Goal: Find specific page/section: Find specific page/section

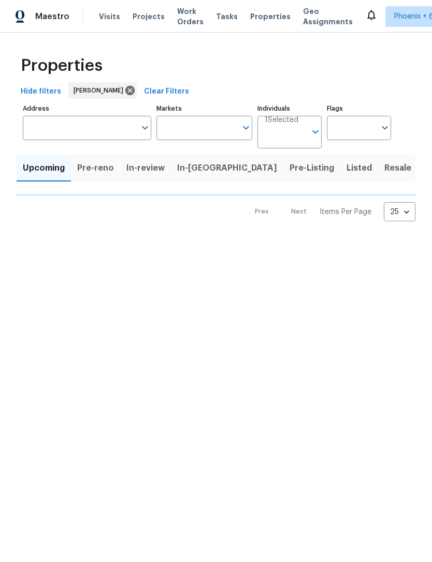
type input "100"
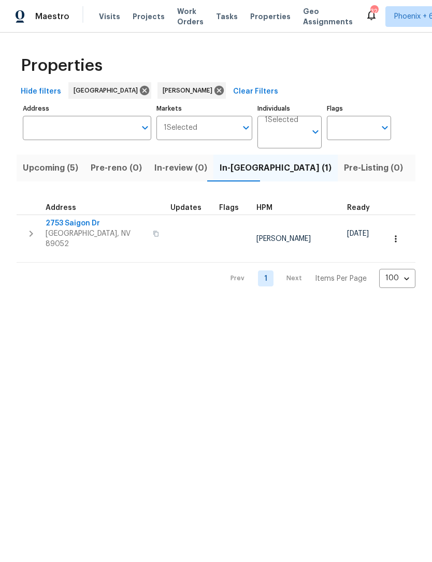
click at [68, 175] on span "Upcoming (5)" at bounding box center [50, 168] width 55 height 14
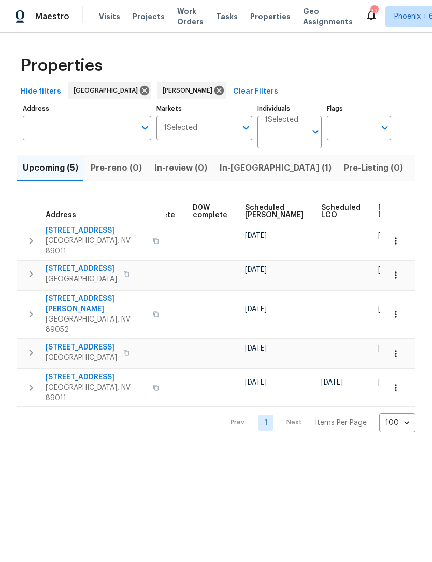
scroll to position [0, 259]
click at [378, 214] on span "Ready Date" at bounding box center [389, 211] width 23 height 14
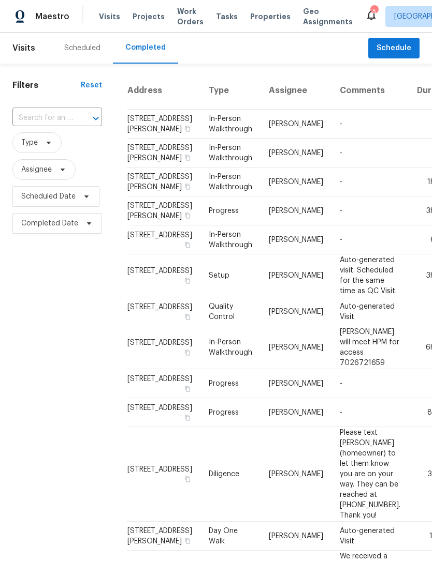
click at [57, 119] on input "text" at bounding box center [42, 118] width 61 height 16
type input "3629 via"
click at [44, 151] on li "[STREET_ADDRESS]" at bounding box center [56, 141] width 88 height 17
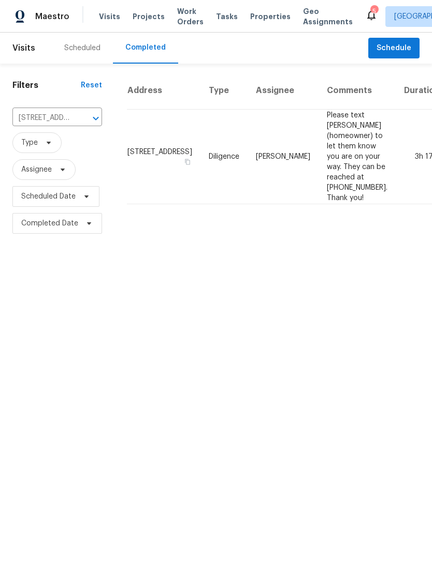
click at [79, 119] on icon "Clear" at bounding box center [82, 118] width 10 height 10
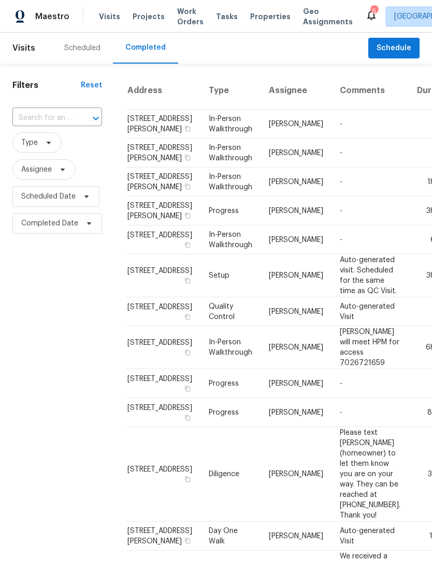
click at [38, 118] on input "text" at bounding box center [42, 118] width 61 height 16
type input "929 via del"
click at [53, 161] on li "[STREET_ADDRESS][PERSON_NAME]" at bounding box center [56, 147] width 88 height 28
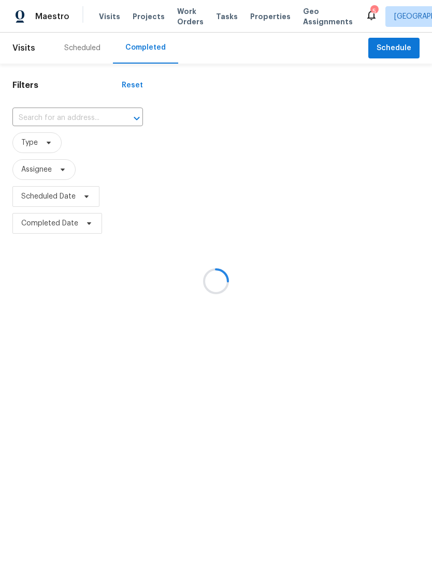
type input "[STREET_ADDRESS][PERSON_NAME]"
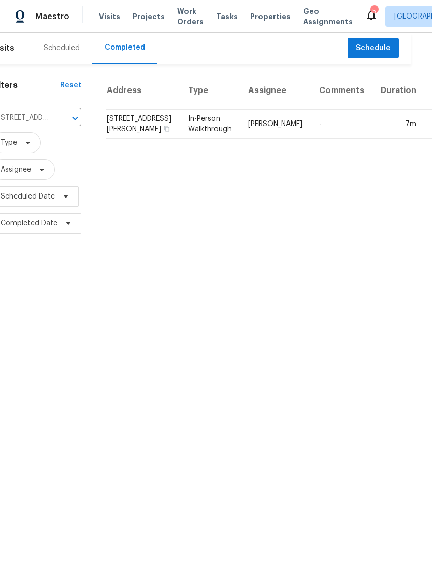
scroll to position [0, 20]
click at [193, 139] on td "In-Person Walkthrough" at bounding box center [210, 124] width 60 height 29
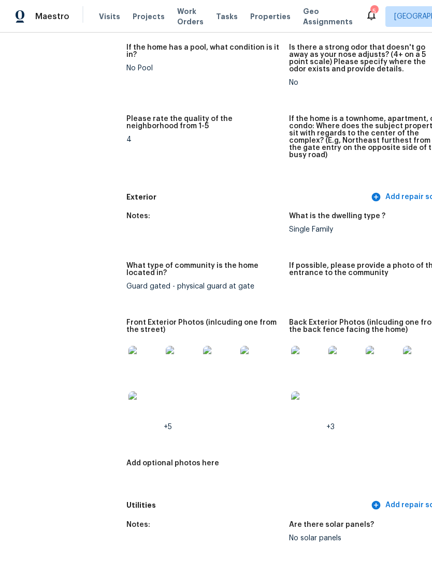
scroll to position [278, 0]
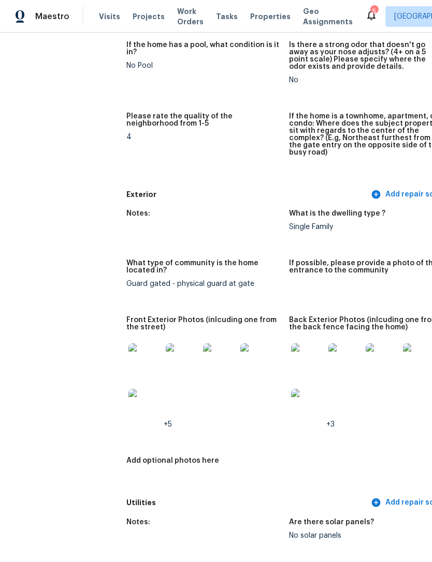
click at [291, 354] on img at bounding box center [307, 360] width 33 height 33
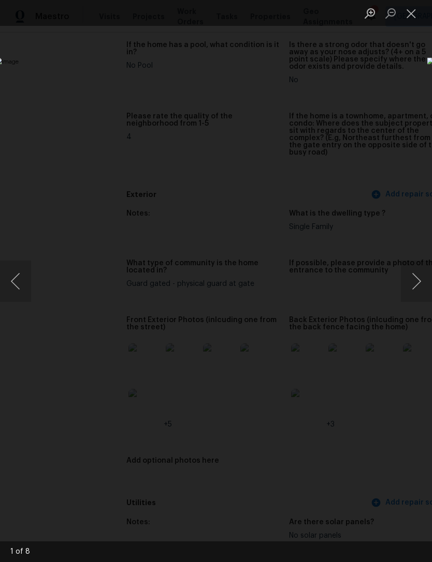
click at [417, 286] on button "Next image" at bounding box center [415, 281] width 31 height 41
click at [415, 287] on button "Next image" at bounding box center [415, 281] width 31 height 41
click at [412, 10] on button "Close lightbox" at bounding box center [410, 13] width 21 height 18
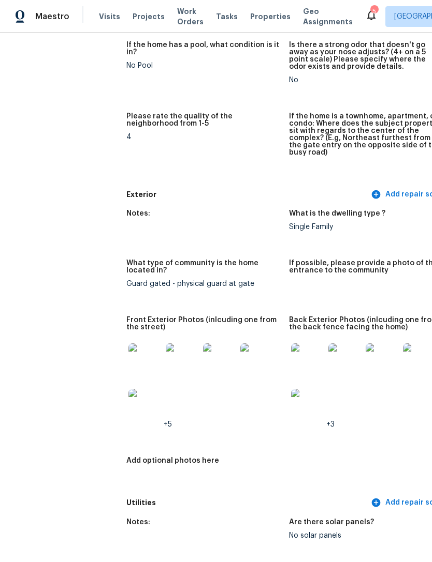
click at [107, 21] on span "Visits" at bounding box center [109, 16] width 21 height 10
